Goal: Contribute content

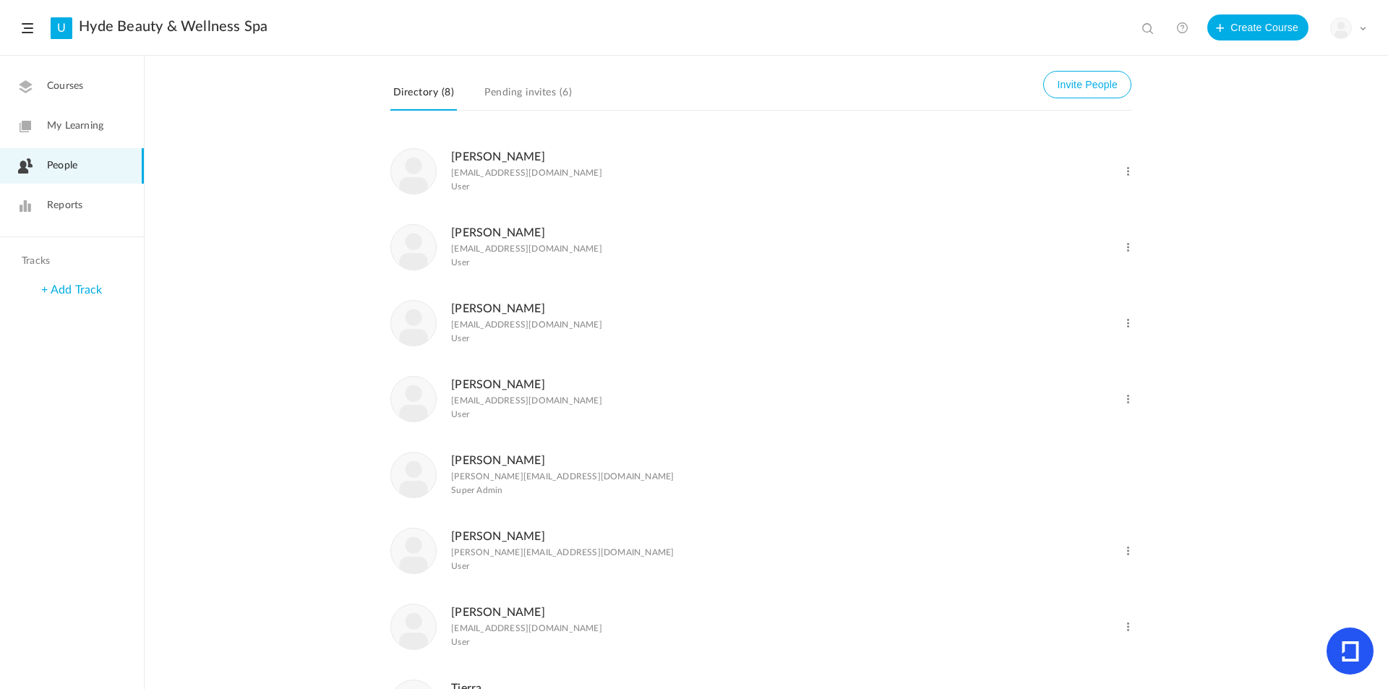
click at [77, 96] on link "Courses" at bounding box center [72, 86] width 144 height 35
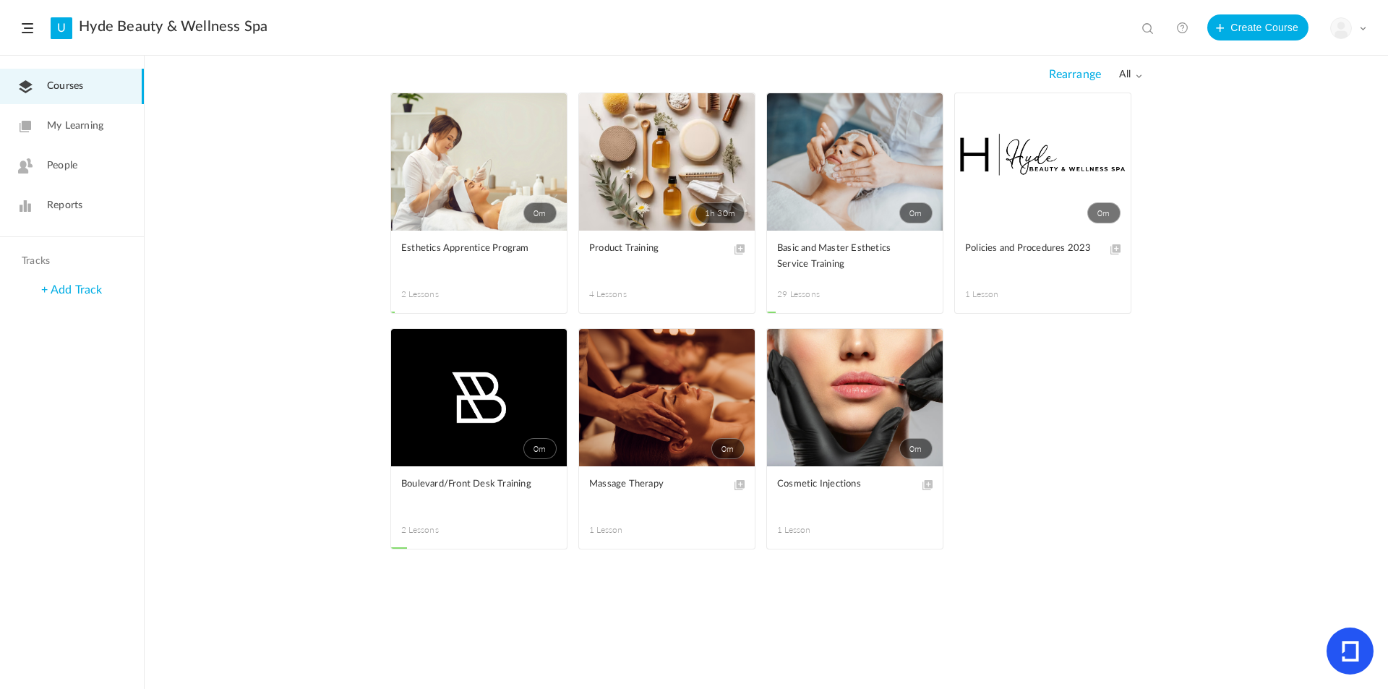
click at [61, 30] on link "U" at bounding box center [62, 28] width 22 height 22
click at [0, 0] on span at bounding box center [0, 0] width 0 height 0
click at [0, 0] on link "Edit" at bounding box center [0, 0] width 0 height 0
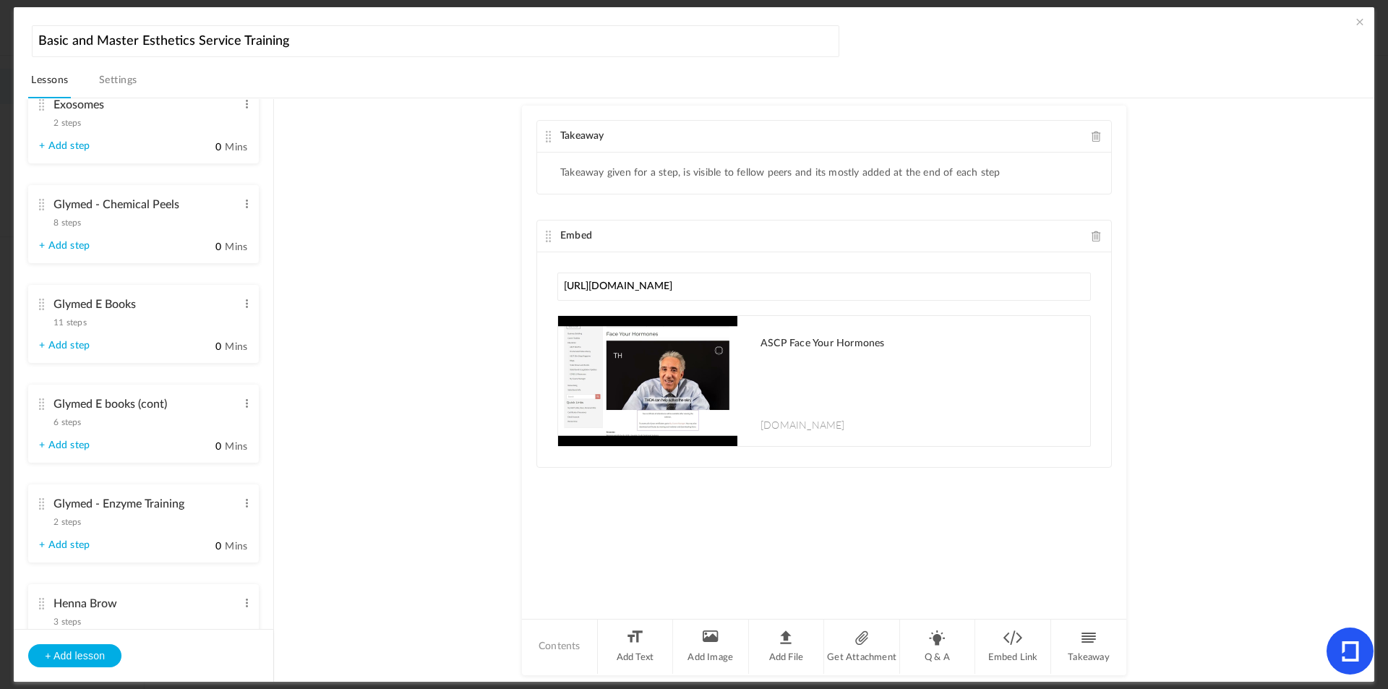
scroll to position [1302, 0]
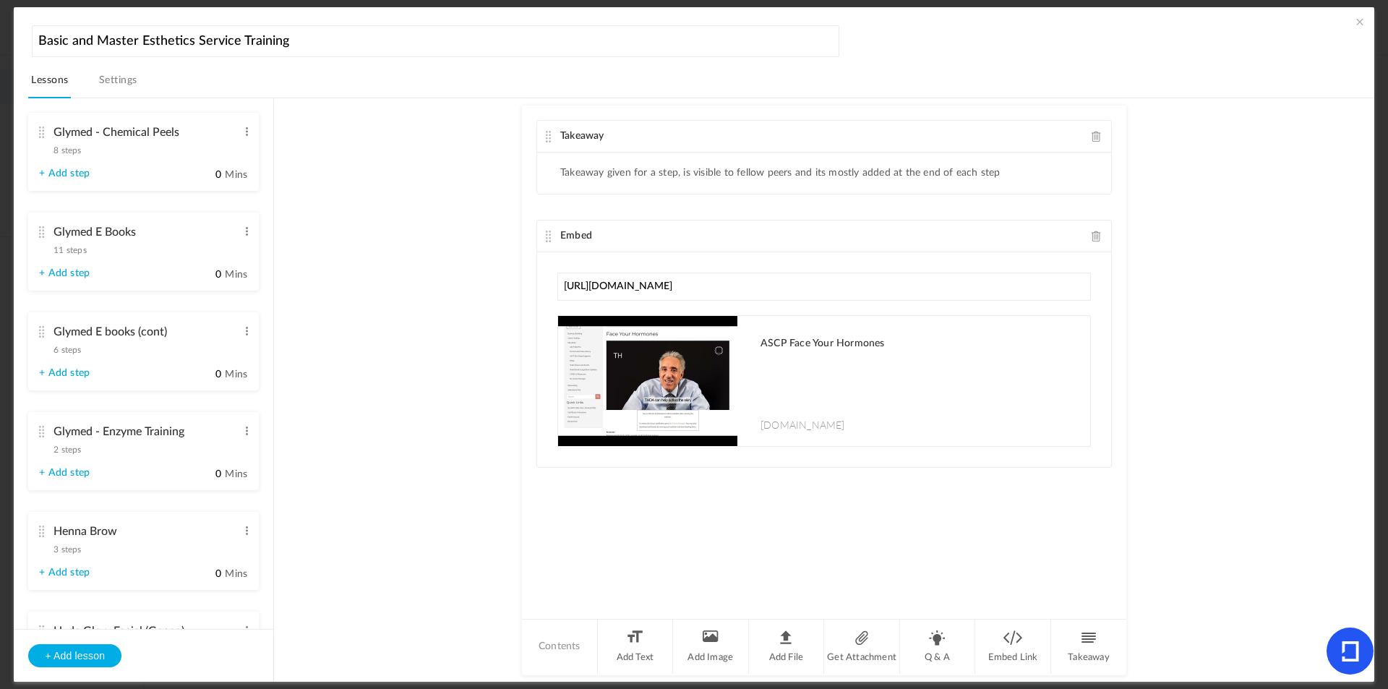
click at [72, 349] on span "6 steps" at bounding box center [67, 350] width 27 height 9
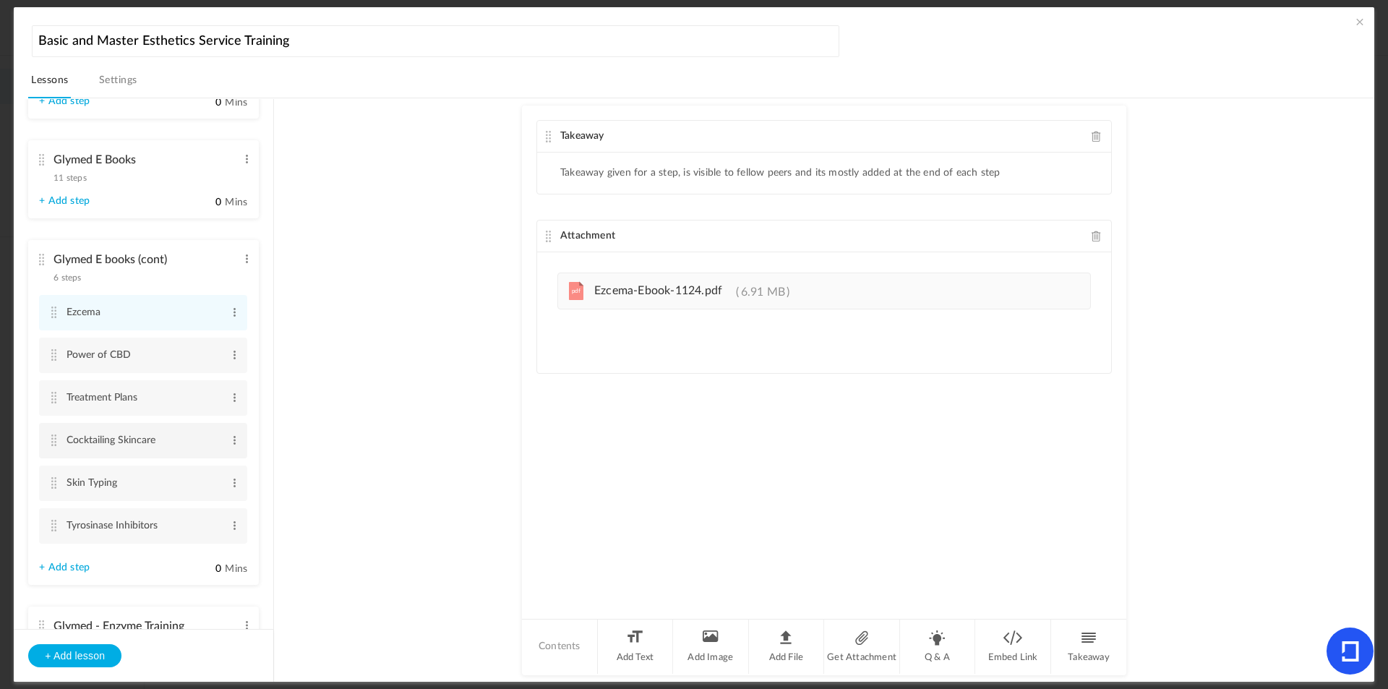
scroll to position [1350, 0]
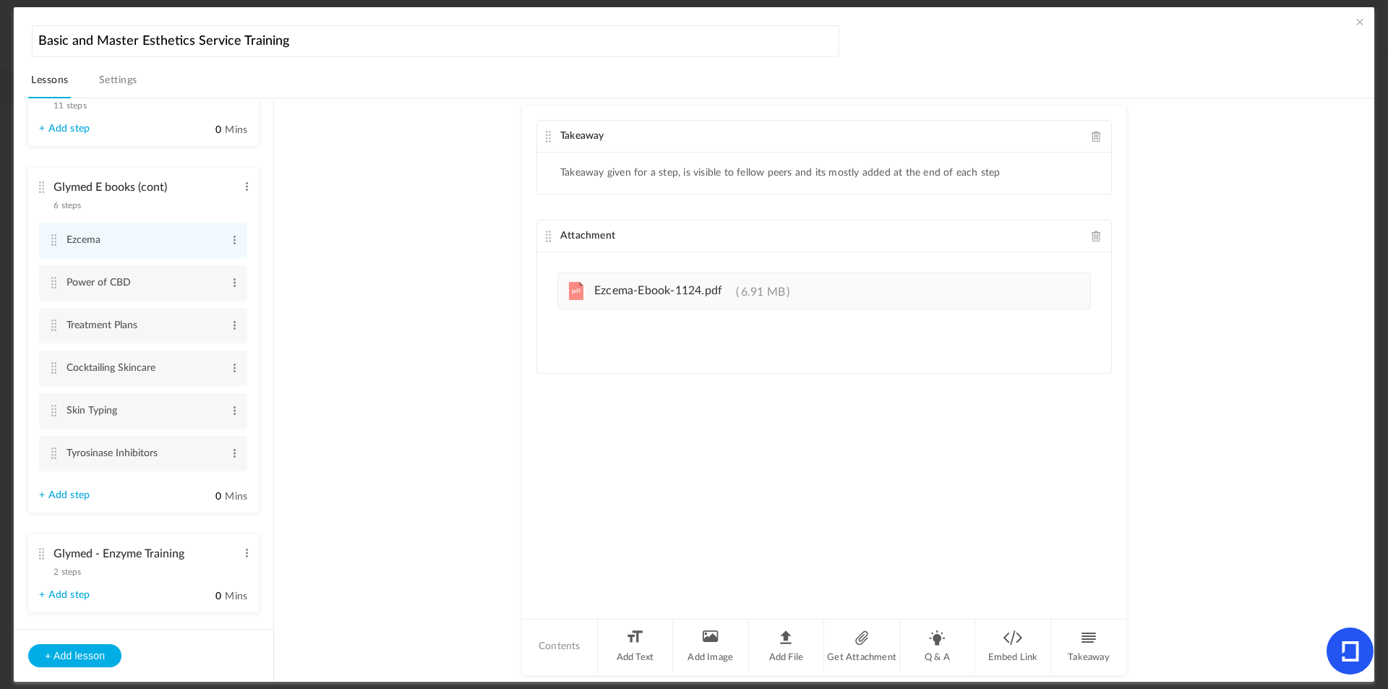
click at [54, 490] on link "+ Add step" at bounding box center [64, 496] width 51 height 12
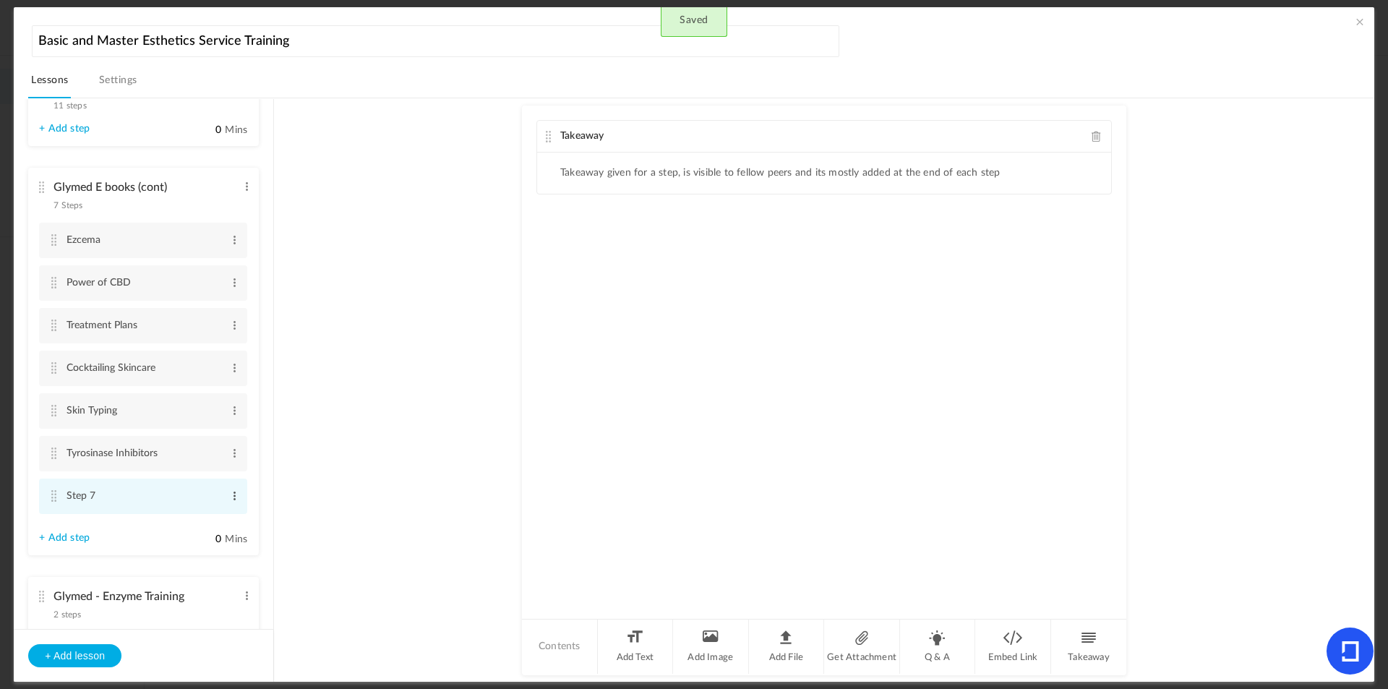
click at [231, 497] on span at bounding box center [234, 496] width 11 height 14
click at [203, 516] on link "Edit" at bounding box center [211, 519] width 56 height 17
click at [150, 492] on input "Step 7" at bounding box center [144, 497] width 155 height 28
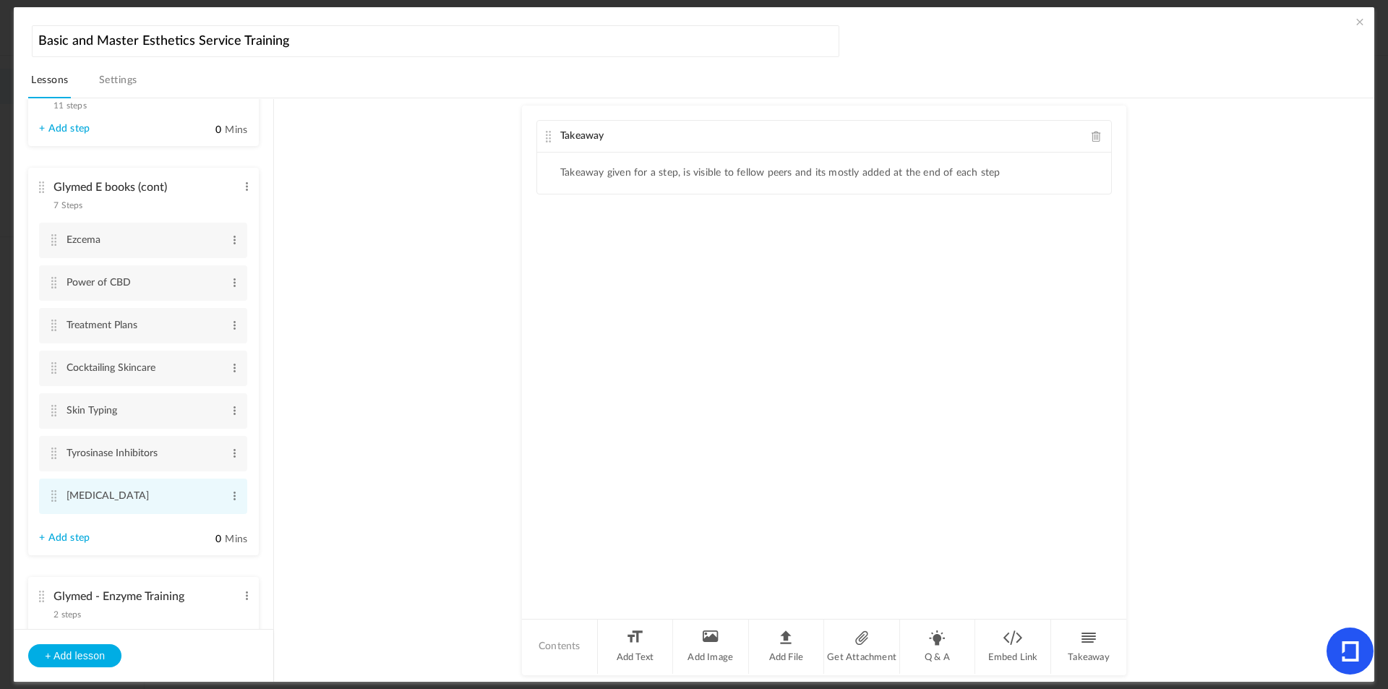
click at [223, 499] on li "[MEDICAL_DATA] Edit Delete" at bounding box center [143, 496] width 208 height 35
click at [230, 497] on span at bounding box center [234, 496] width 11 height 14
click at [197, 524] on link "Edit" at bounding box center [211, 519] width 56 height 17
type input "[MEDICAL_DATA] for every Skin Type"
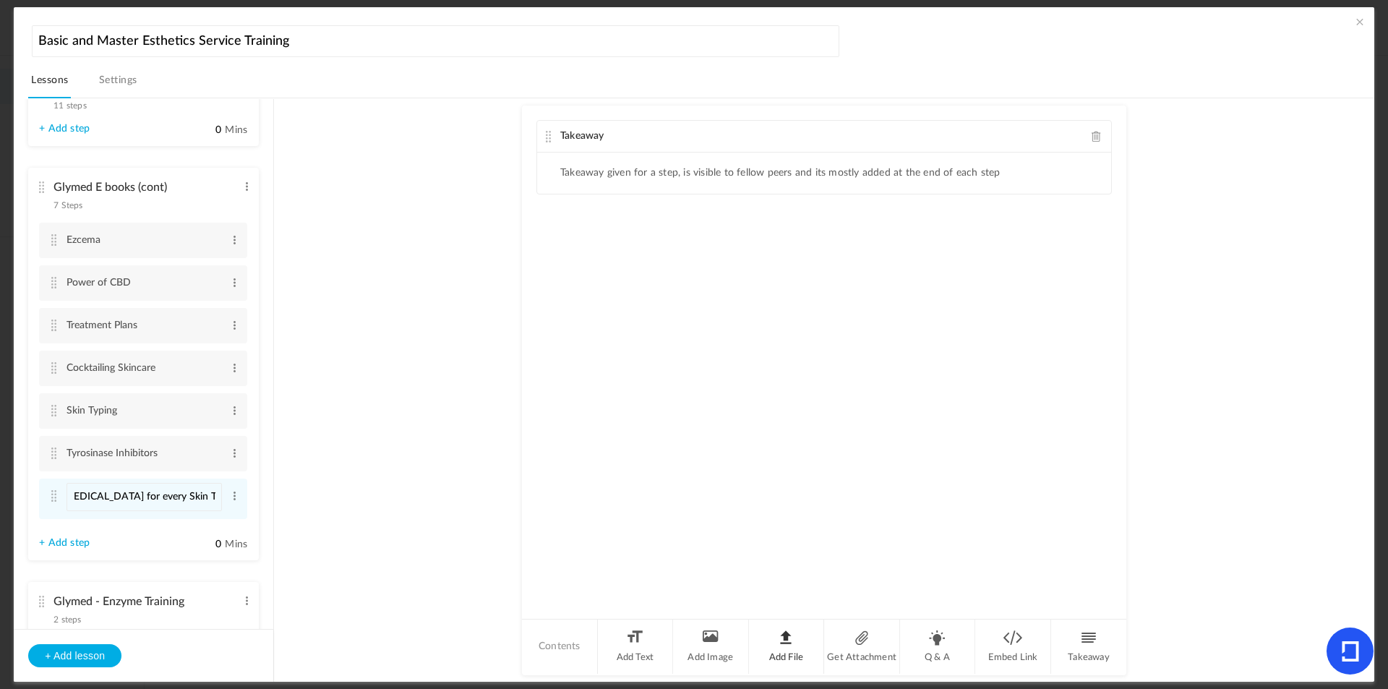
click at [795, 635] on li "Add File" at bounding box center [787, 647] width 76 height 54
click at [803, 646] on li "Add File" at bounding box center [787, 647] width 76 height 54
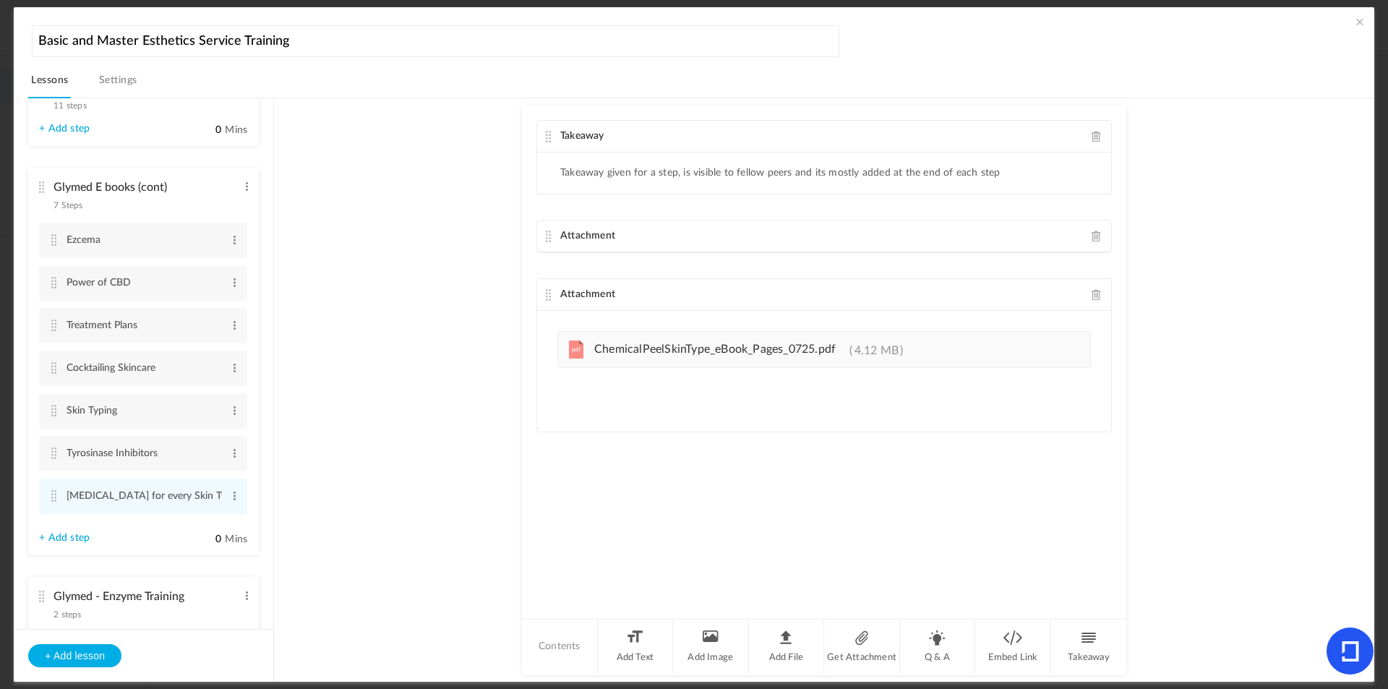
click at [322, 499] on au-course-substep "Takeaway Takeaway given for a step, is visible to fellow peers and its mostly a…" at bounding box center [824, 390] width 1066 height 585
